Goal: Entertainment & Leisure: Consume media (video, audio)

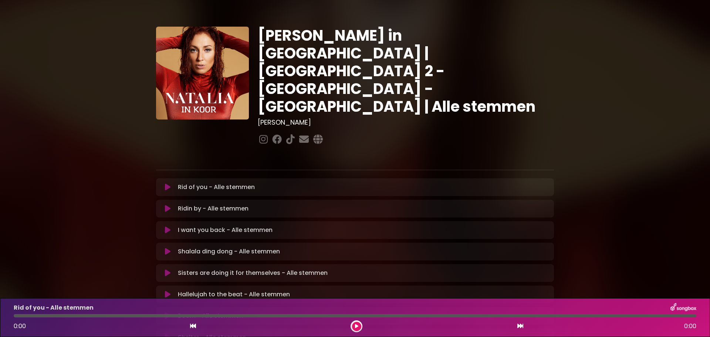
click at [168, 183] on icon at bounding box center [168, 186] width 6 height 7
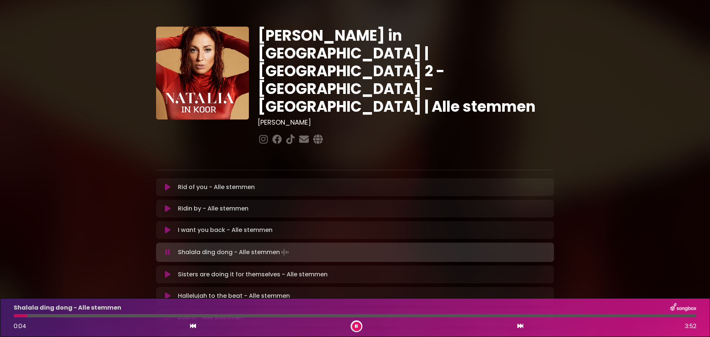
click at [165, 249] on icon at bounding box center [167, 252] width 5 height 7
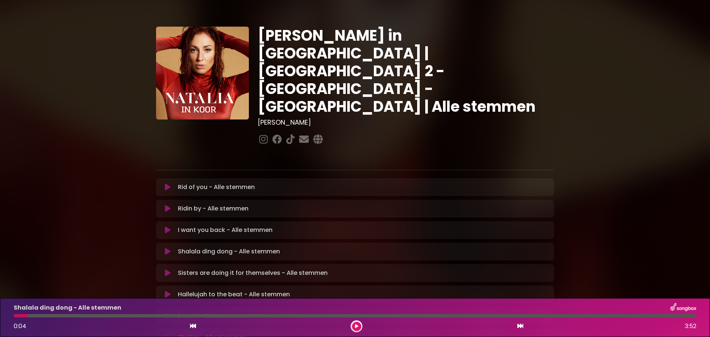
click at [168, 248] on icon at bounding box center [168, 251] width 6 height 7
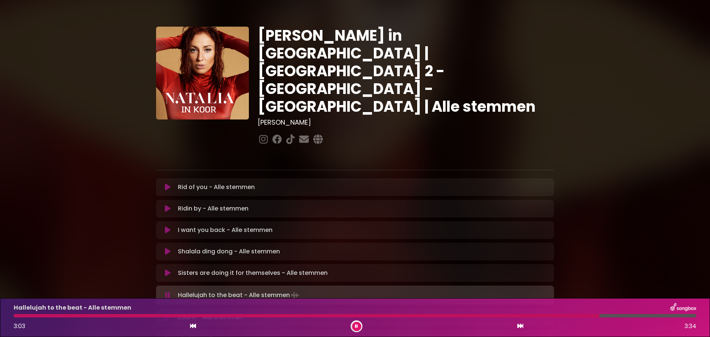
click at [168, 314] on icon at bounding box center [168, 317] width 6 height 7
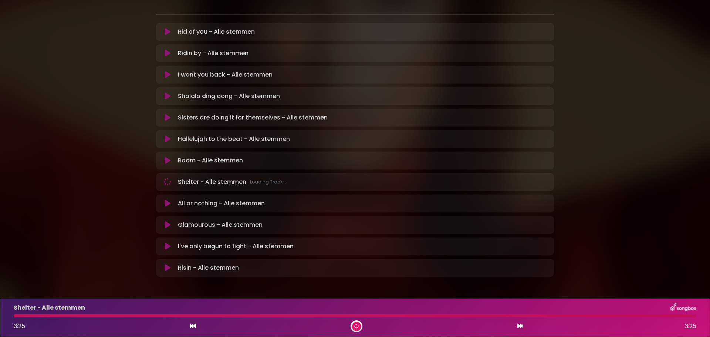
scroll to position [154, 0]
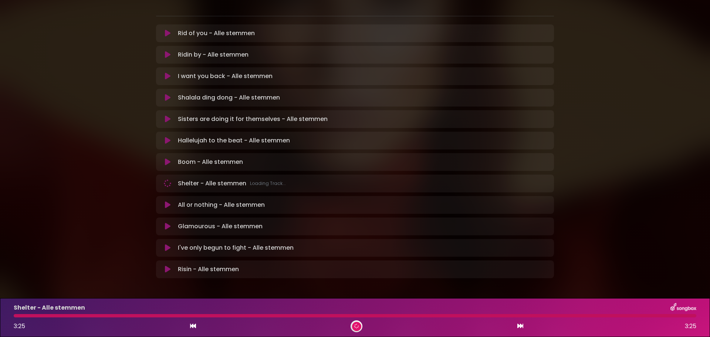
click at [104, 316] on div at bounding box center [355, 315] width 683 height 3
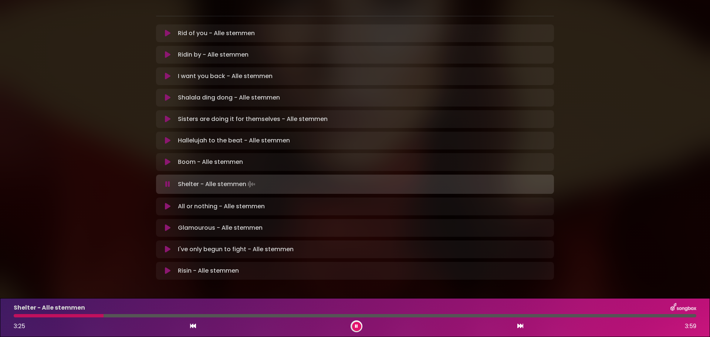
scroll to position [155, 0]
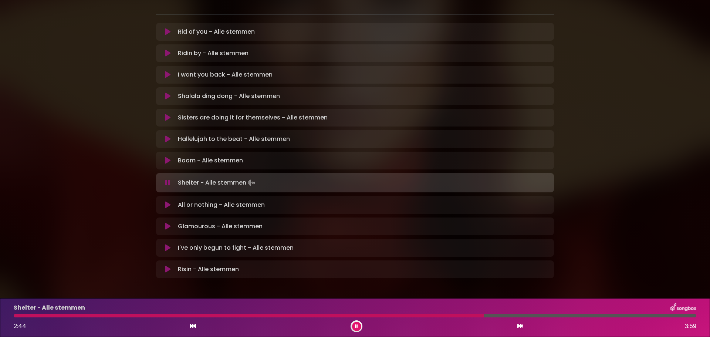
click at [503, 315] on div at bounding box center [355, 315] width 683 height 3
click at [355, 326] on icon at bounding box center [356, 326] width 5 height 5
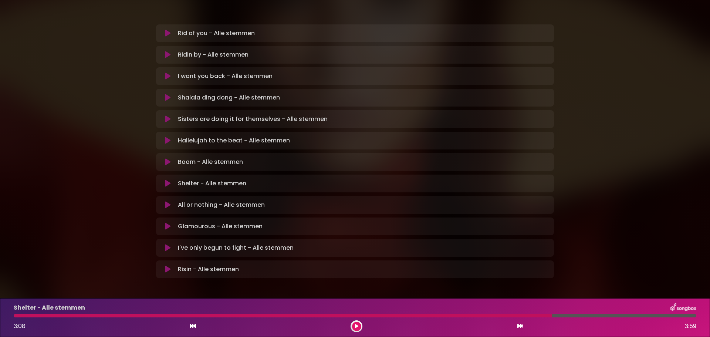
click at [352, 322] on button at bounding box center [356, 326] width 9 height 9
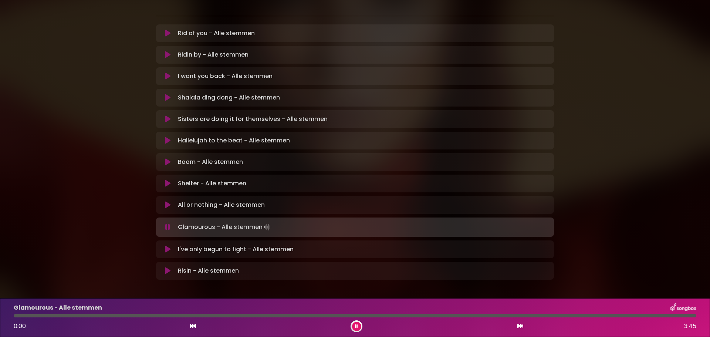
scroll to position [155, 0]
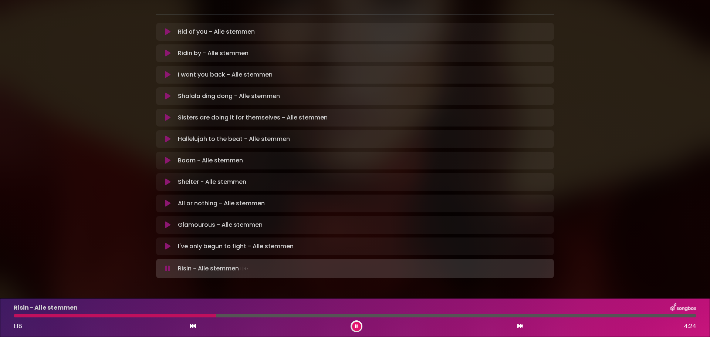
click at [355, 326] on icon at bounding box center [356, 326] width 4 height 3
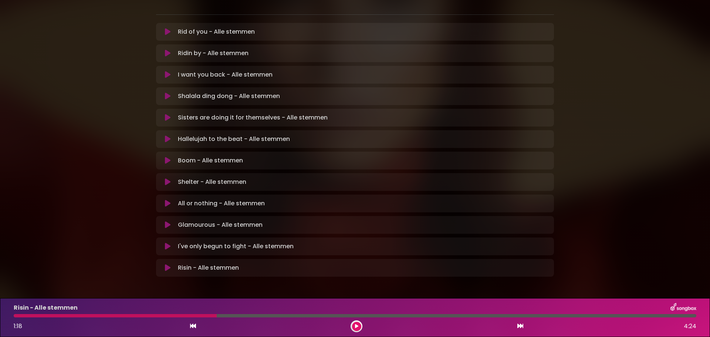
scroll to position [154, 0]
